Goal: Information Seeking & Learning: Learn about a topic

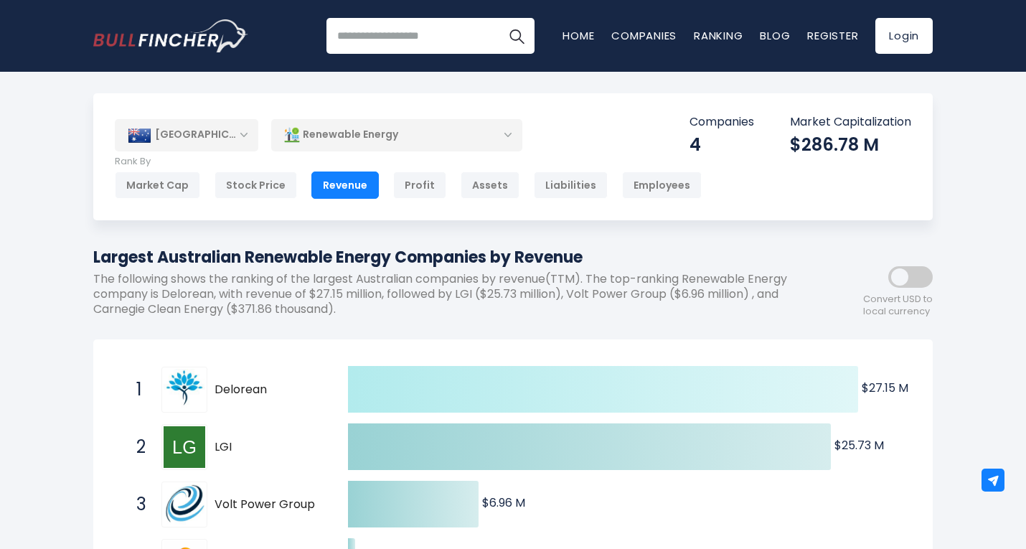
click at [666, 383] on icon at bounding box center [603, 389] width 510 height 47
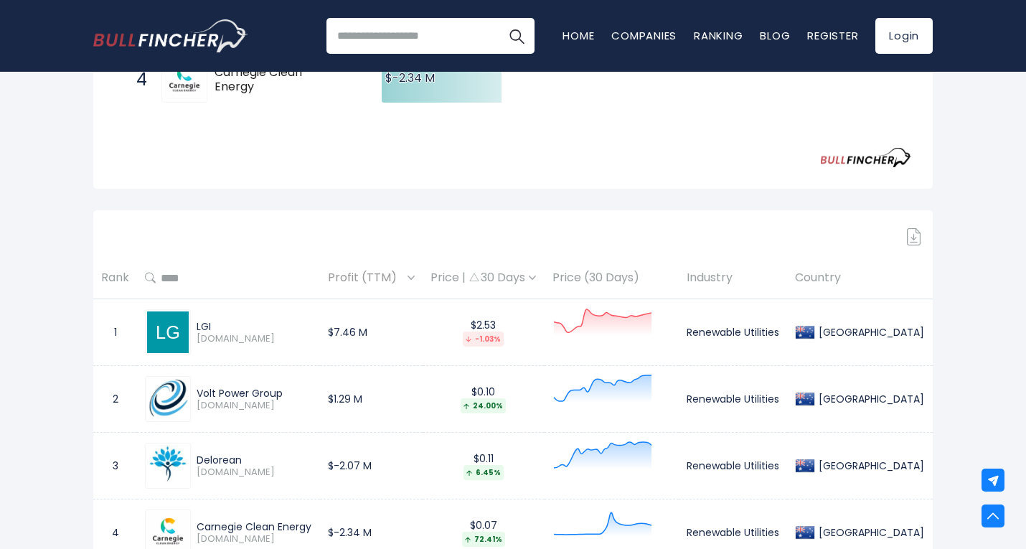
click at [297, 338] on span "[DOMAIN_NAME]" at bounding box center [255, 339] width 116 height 12
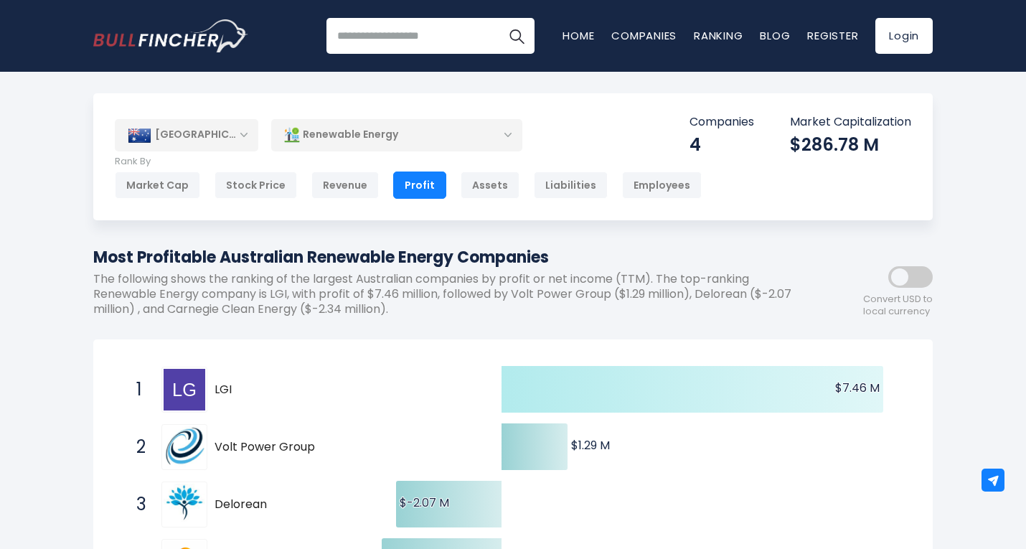
click at [666, 394] on icon at bounding box center [693, 389] width 382 height 47
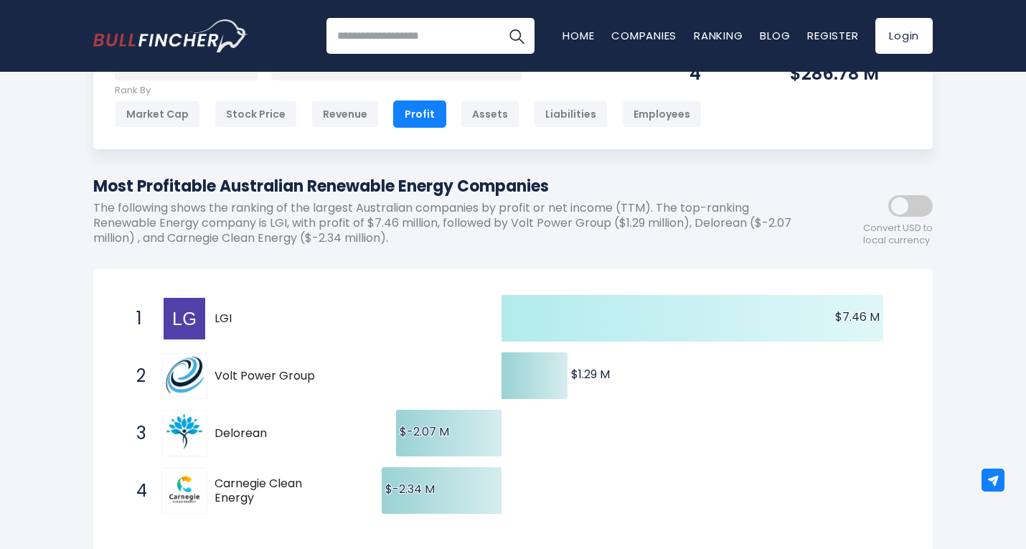
scroll to position [72, 0]
